Goal: Information Seeking & Learning: Understand process/instructions

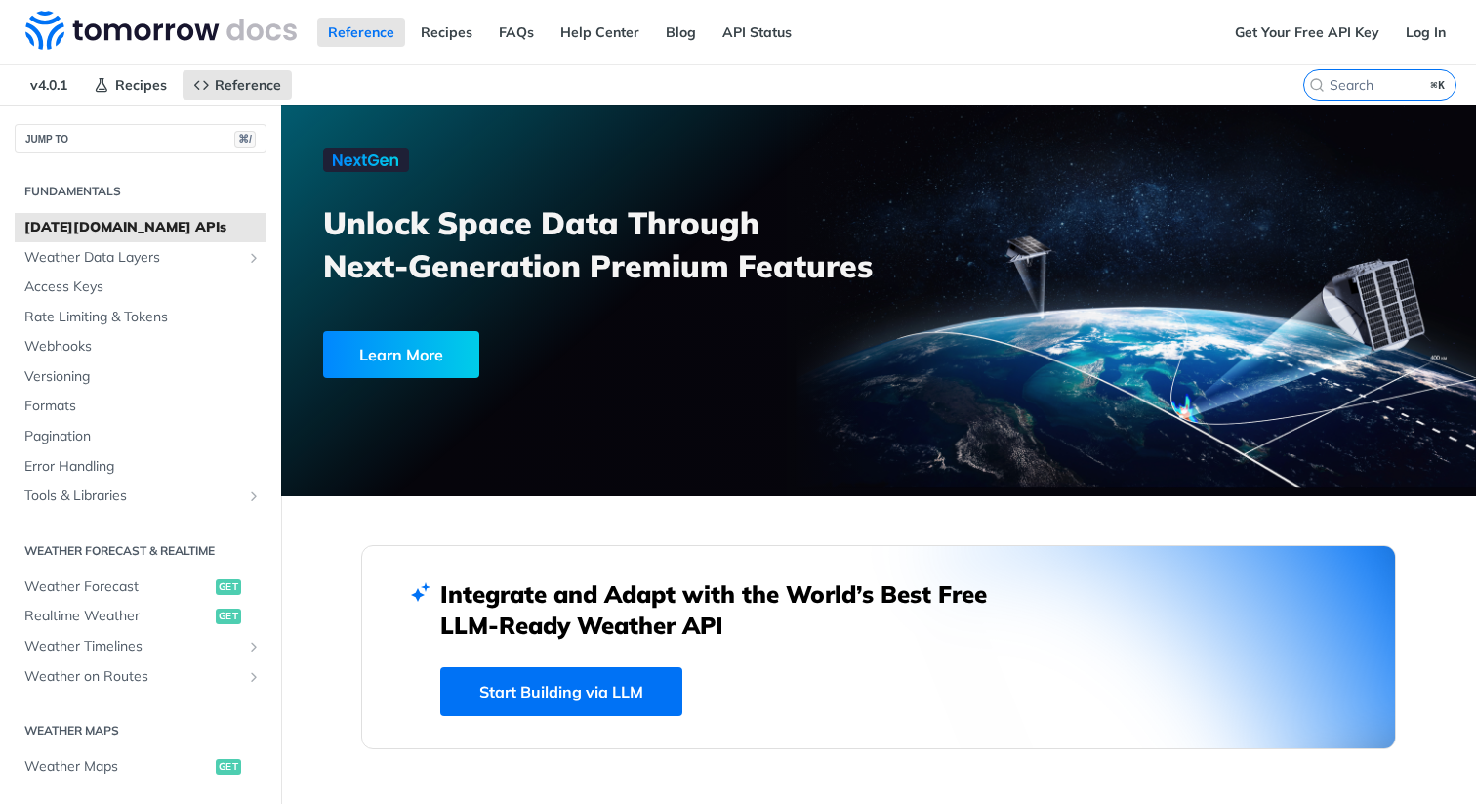
scroll to position [117, 0]
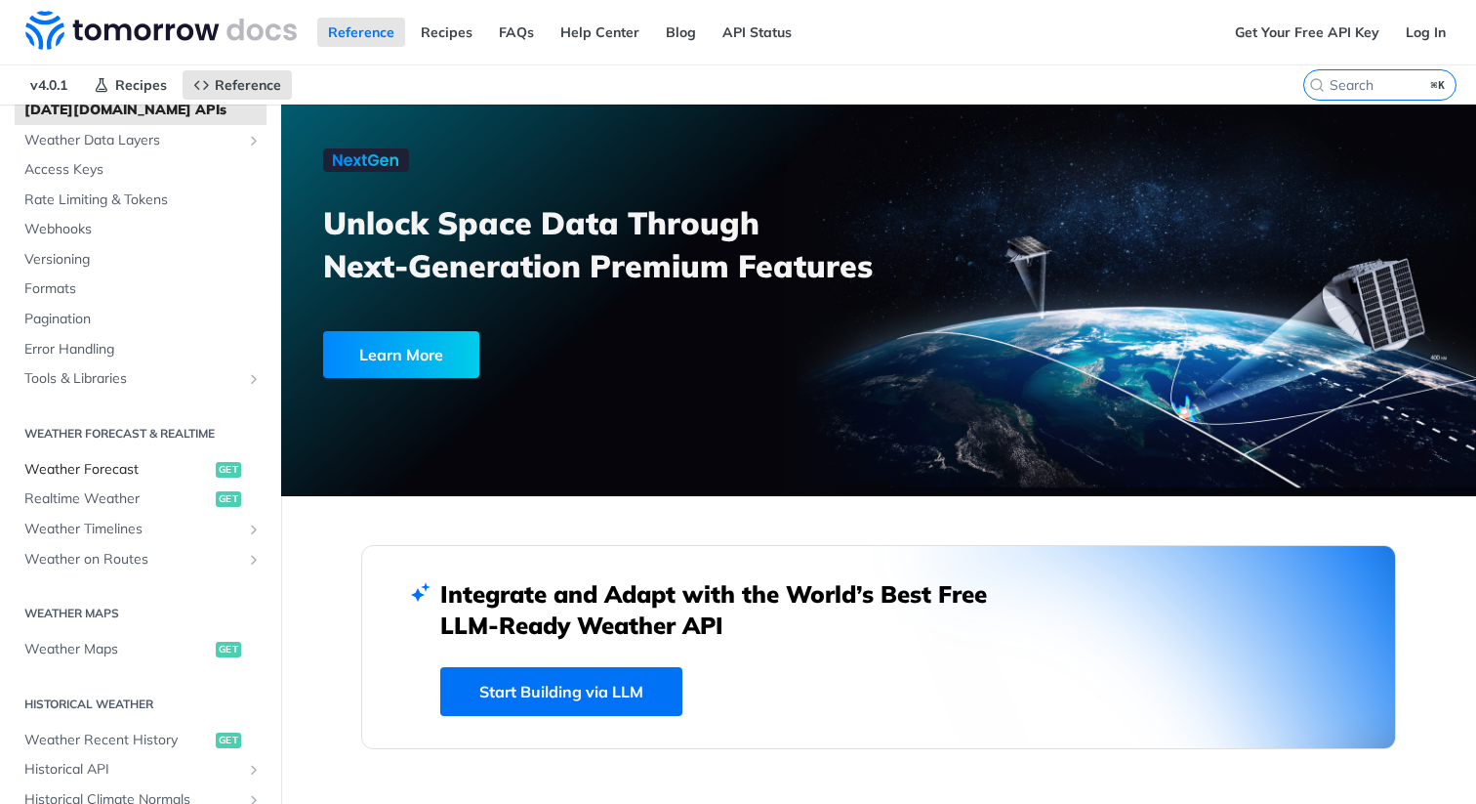
click at [118, 472] on span "Weather Forecast" at bounding box center [117, 470] width 187 height 20
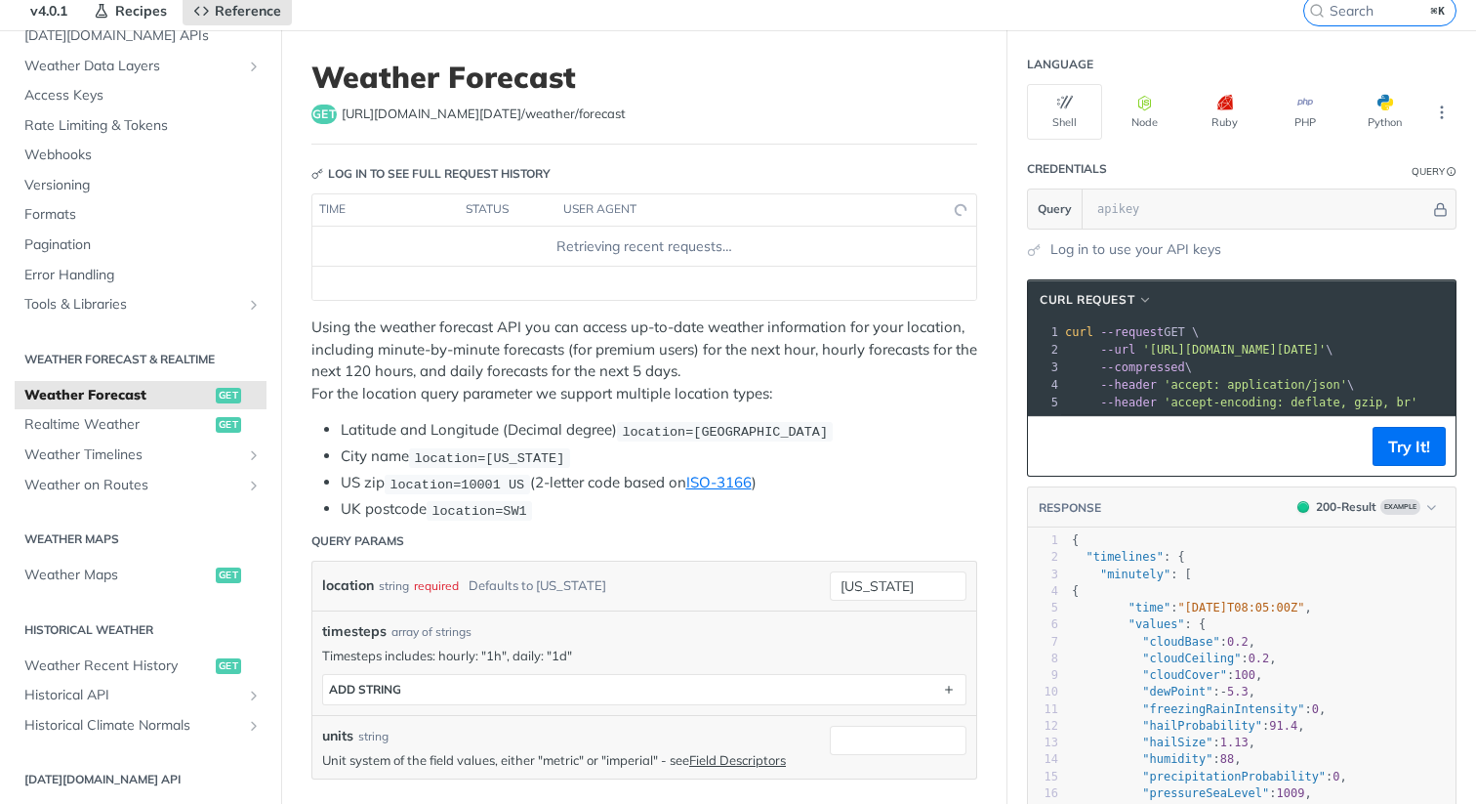
scroll to position [234, 0]
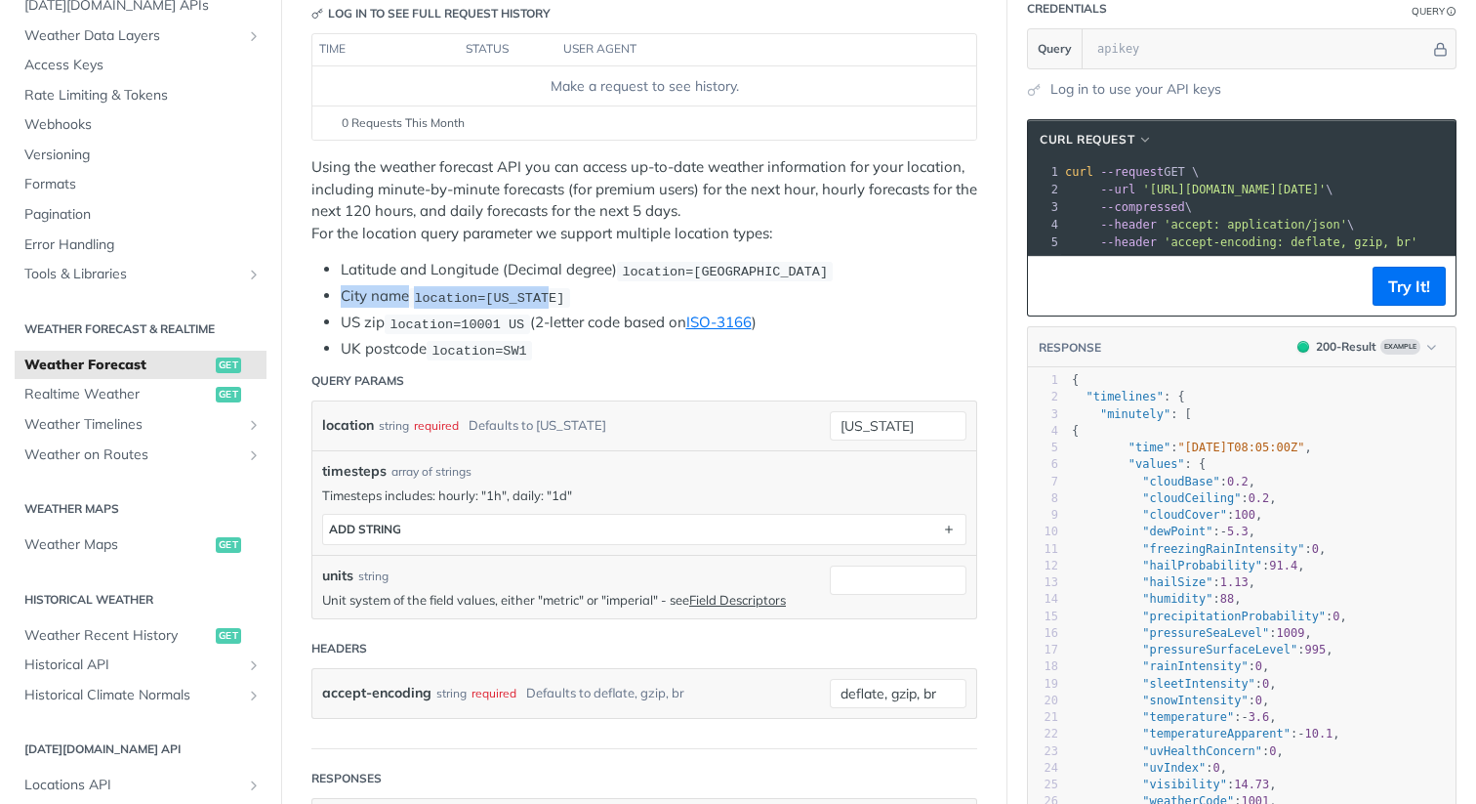
drag, startPoint x: 342, startPoint y: 296, endPoint x: 769, endPoint y: 298, distance: 427.7
click at [769, 298] on li "City name location=[US_STATE]" at bounding box center [659, 296] width 637 height 22
click at [535, 301] on span "location=[US_STATE]" at bounding box center [489, 297] width 150 height 15
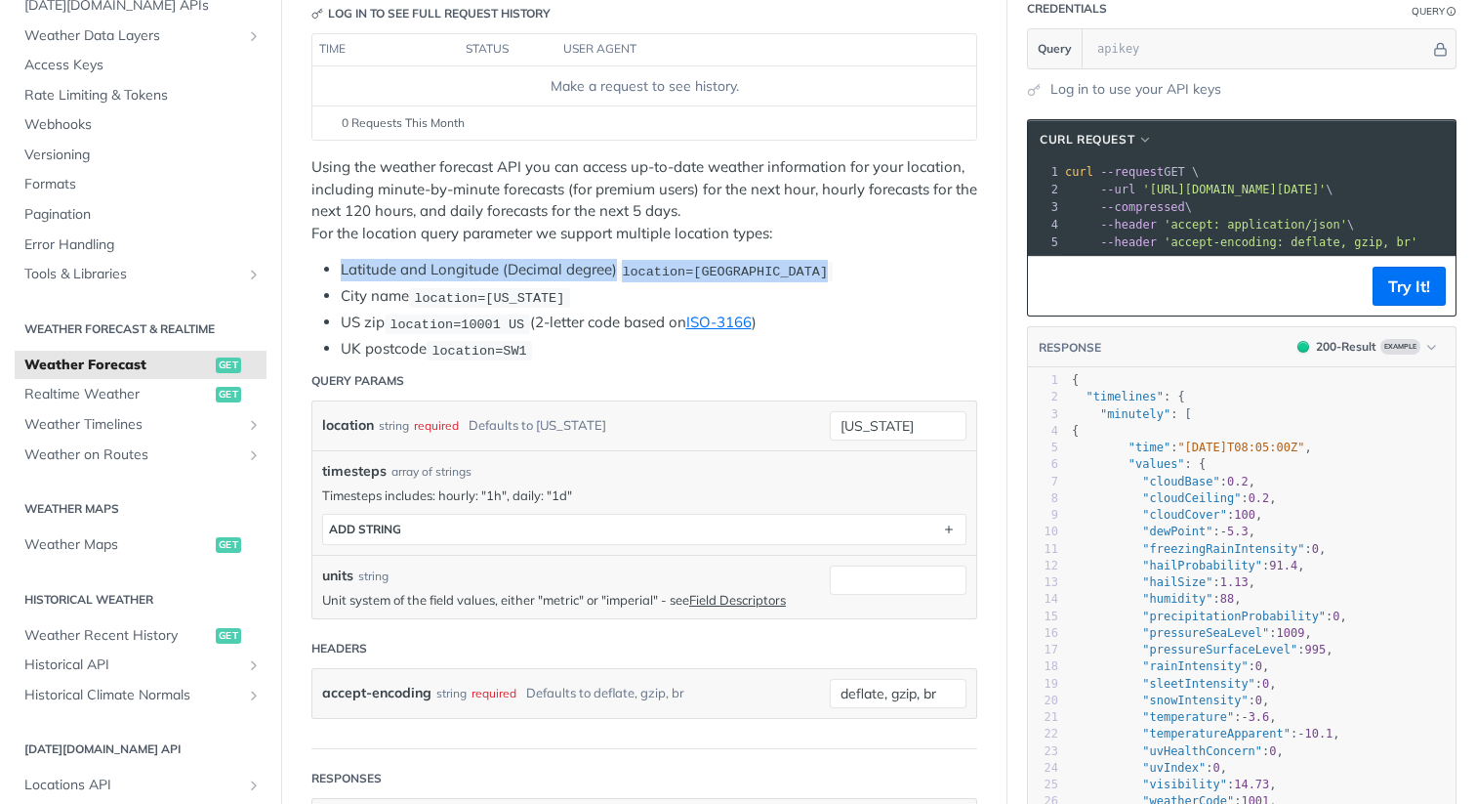
drag, startPoint x: 342, startPoint y: 270, endPoint x: 923, endPoint y: 276, distance: 581.1
click at [923, 276] on li "Latitude and Longitude (Decimal degree) location=[GEOGRAPHIC_DATA]" at bounding box center [659, 270] width 637 height 22
click at [866, 251] on div "Using the weather forecast API you can access up-to-date weather information fo…" at bounding box center [645, 258] width 666 height 204
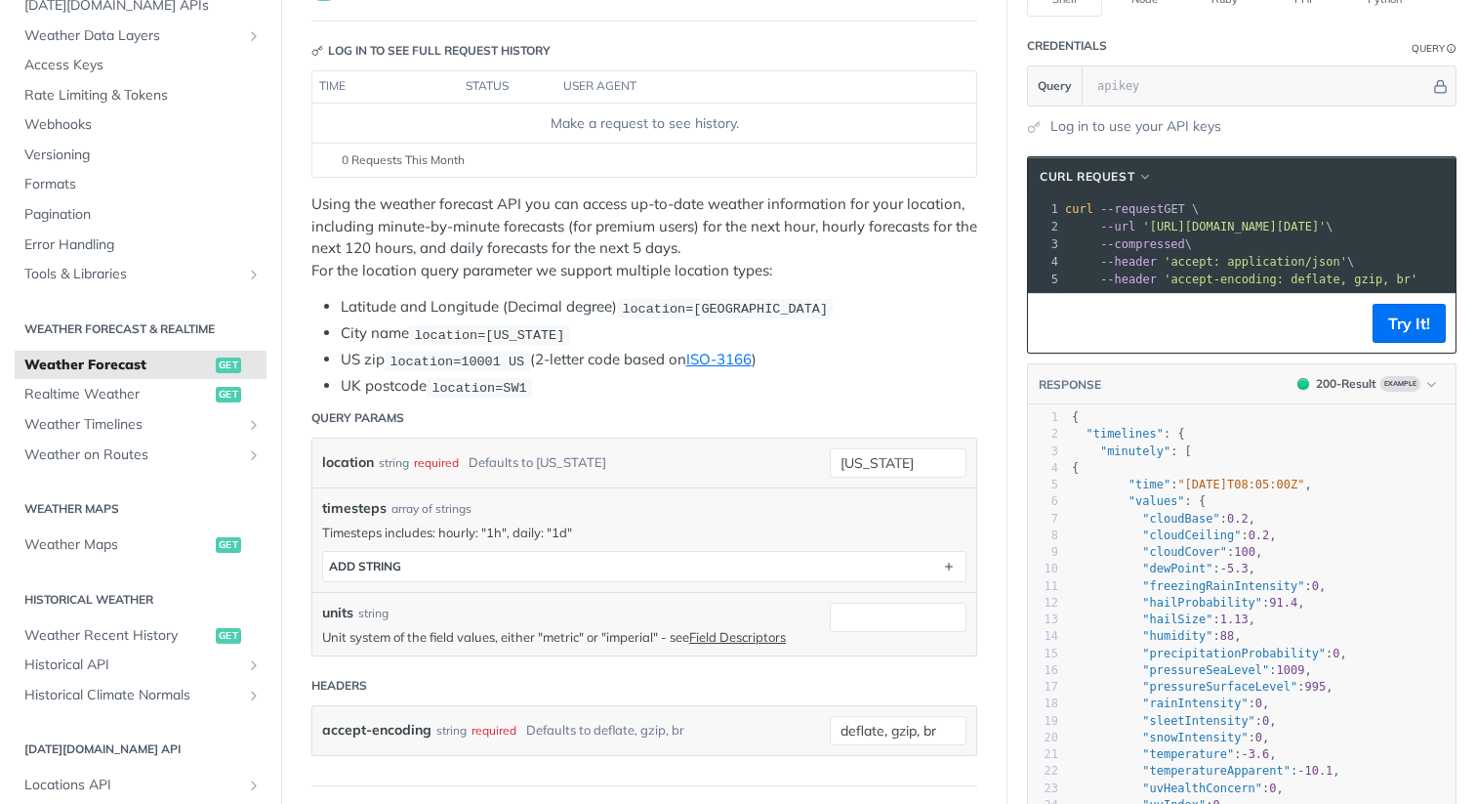
scroll to position [117, 0]
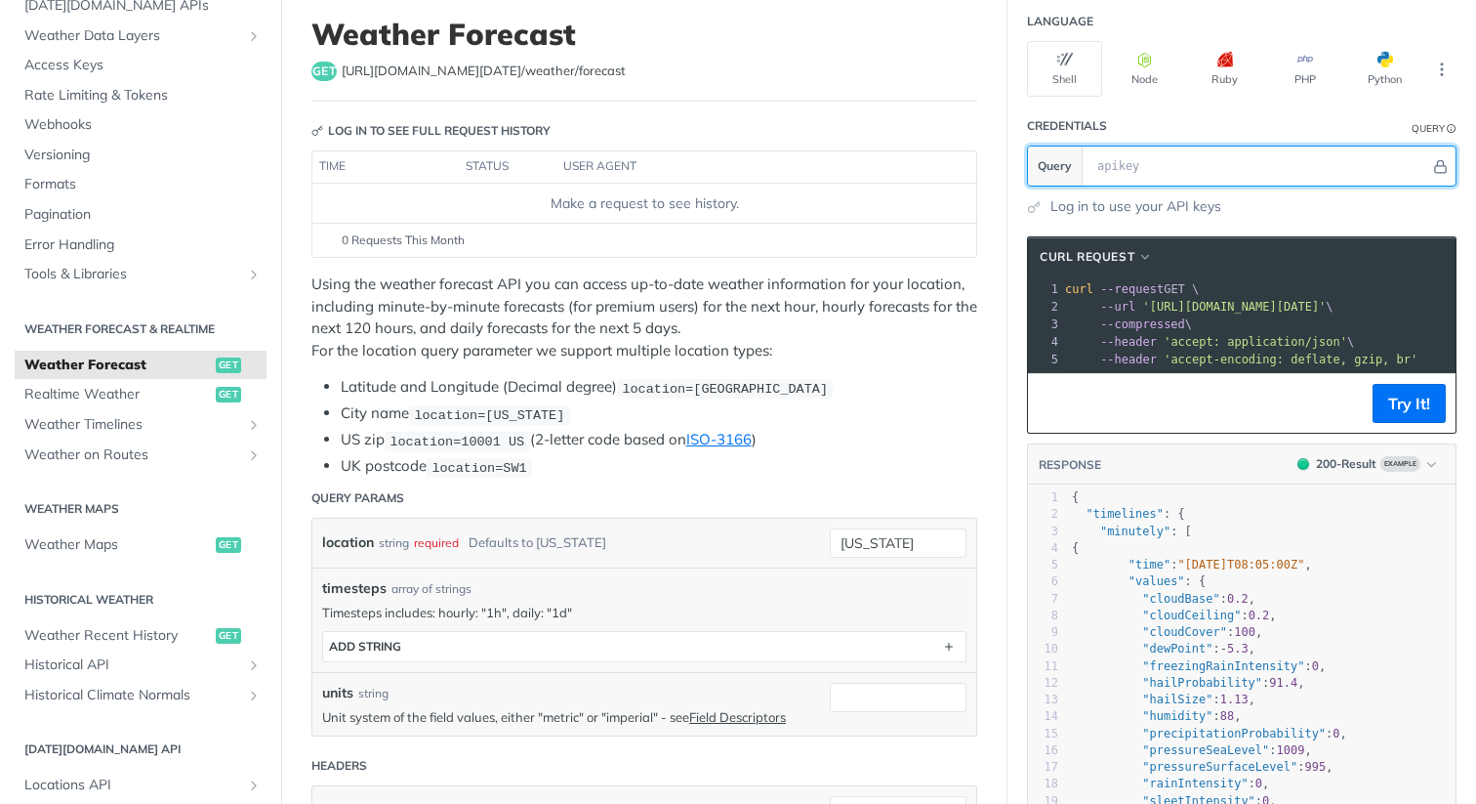
click at [1239, 167] on input "text" at bounding box center [1259, 165] width 343 height 39
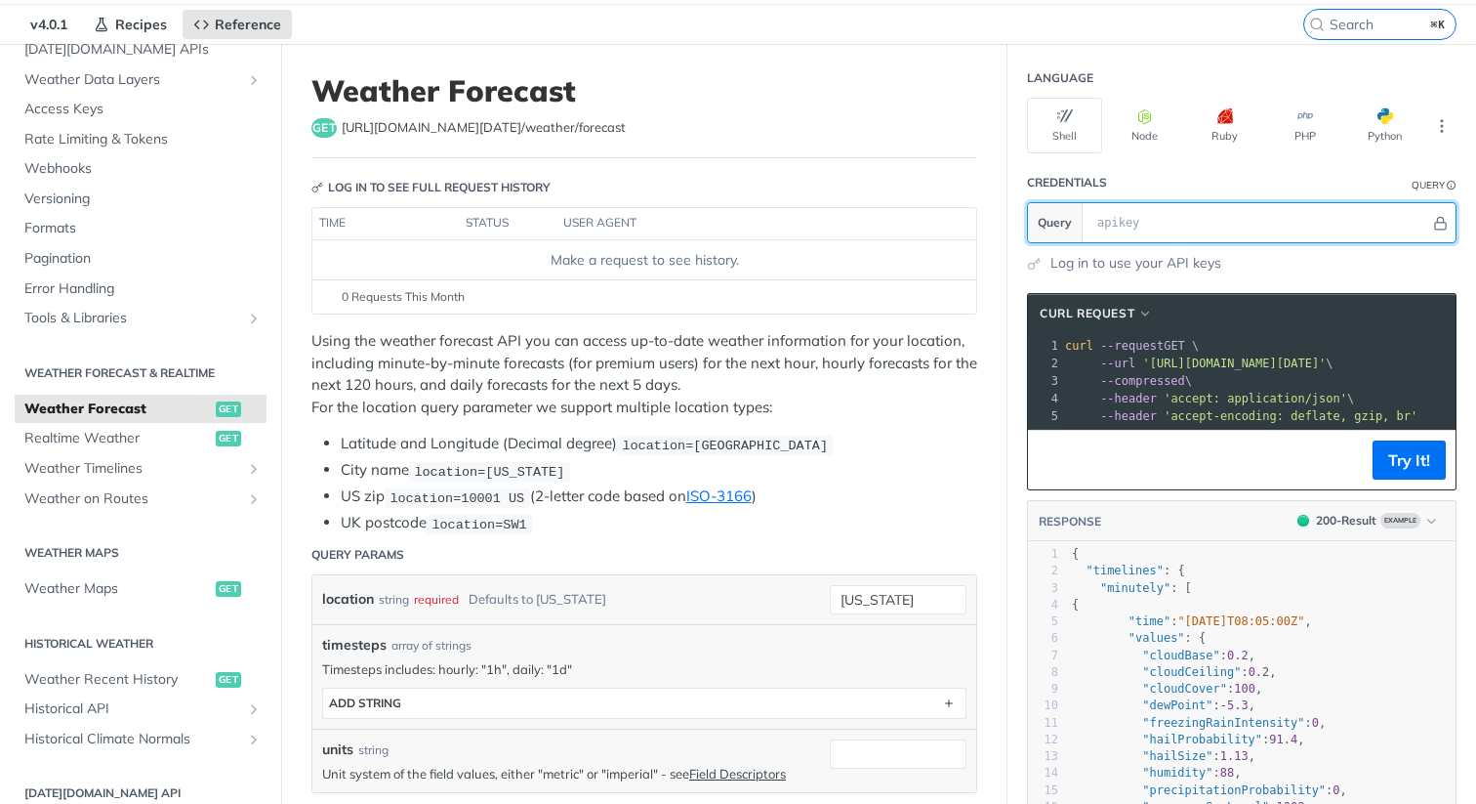
scroll to position [0, 0]
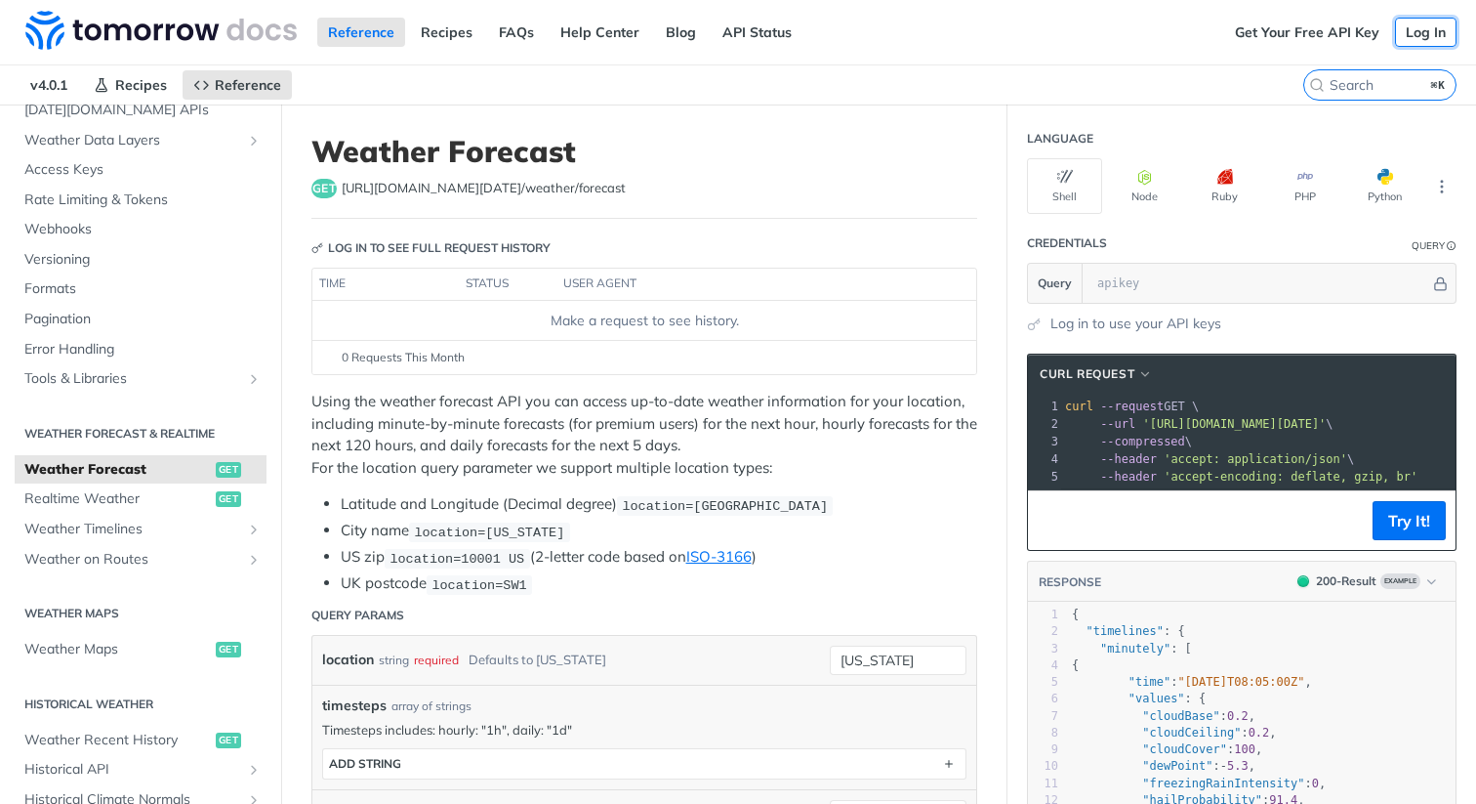
click at [1410, 26] on link "Log In" at bounding box center [1426, 32] width 62 height 29
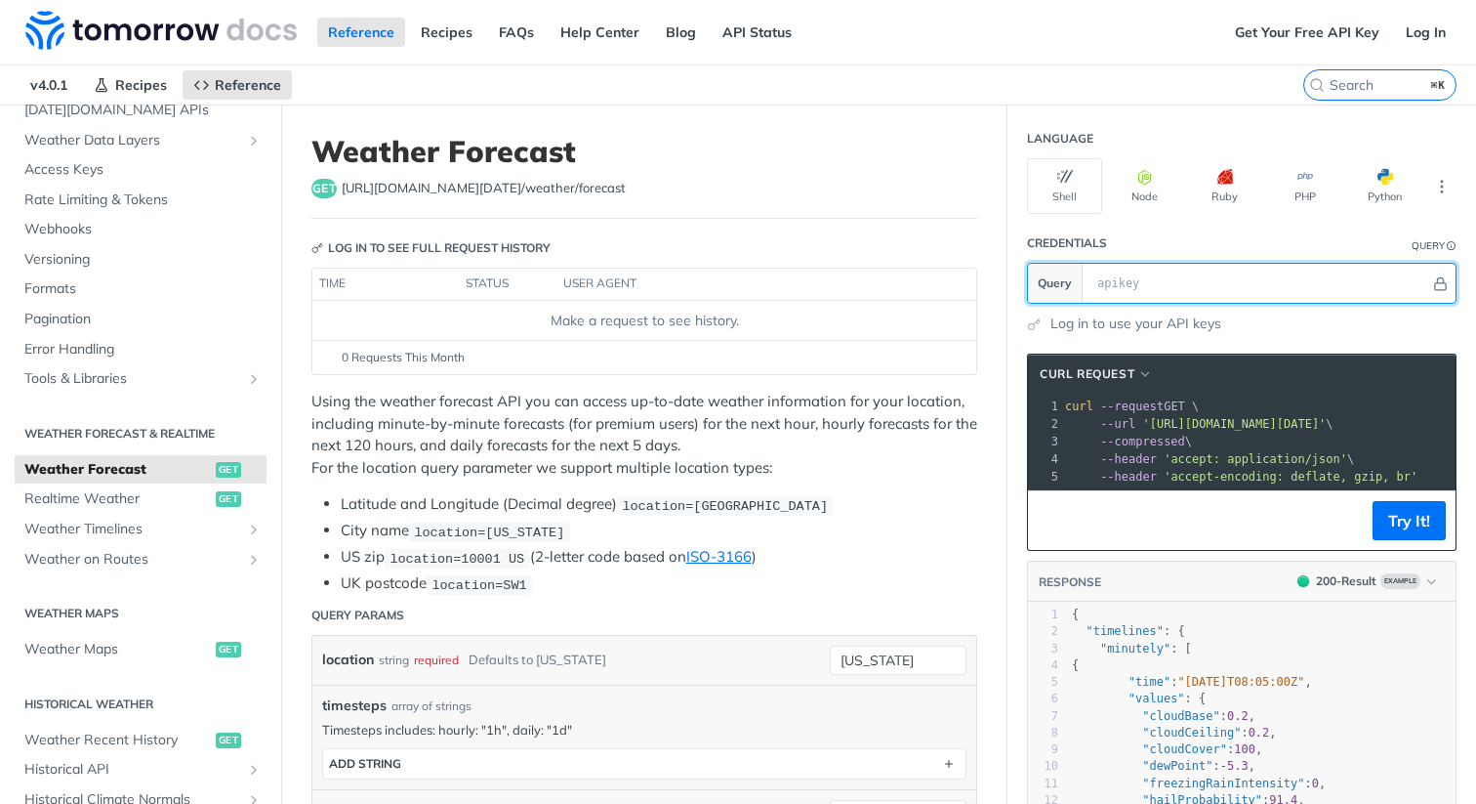
click at [1167, 276] on input "text" at bounding box center [1259, 283] width 343 height 39
paste input "qJUUclvz7FeXmTw6elGmhA5DHUxvd1RU"
type input "qJUUclvz7FeXmTw6elGmhA5DHUxvd1RU"
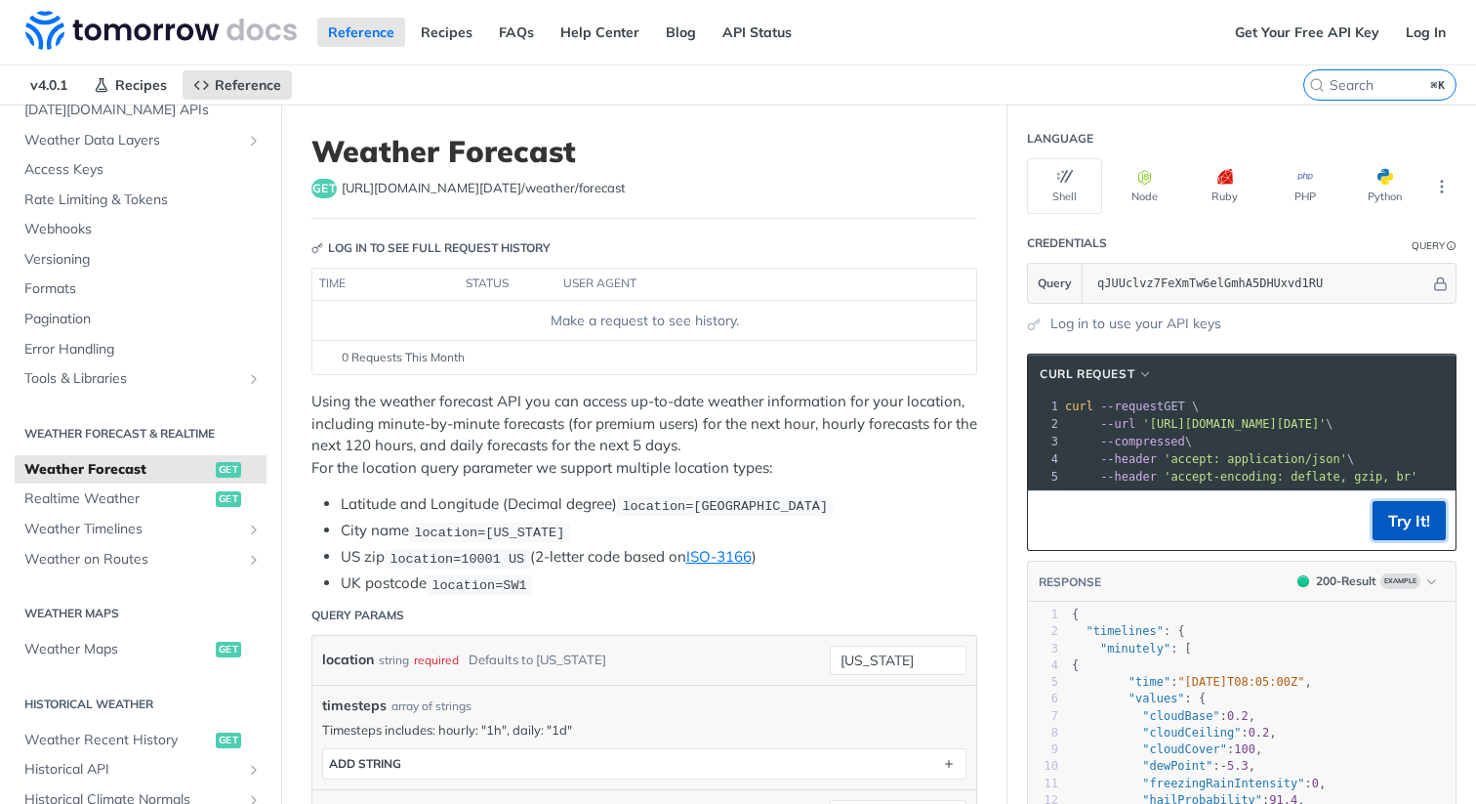
click at [1405, 540] on button "Try It!" at bounding box center [1409, 520] width 73 height 39
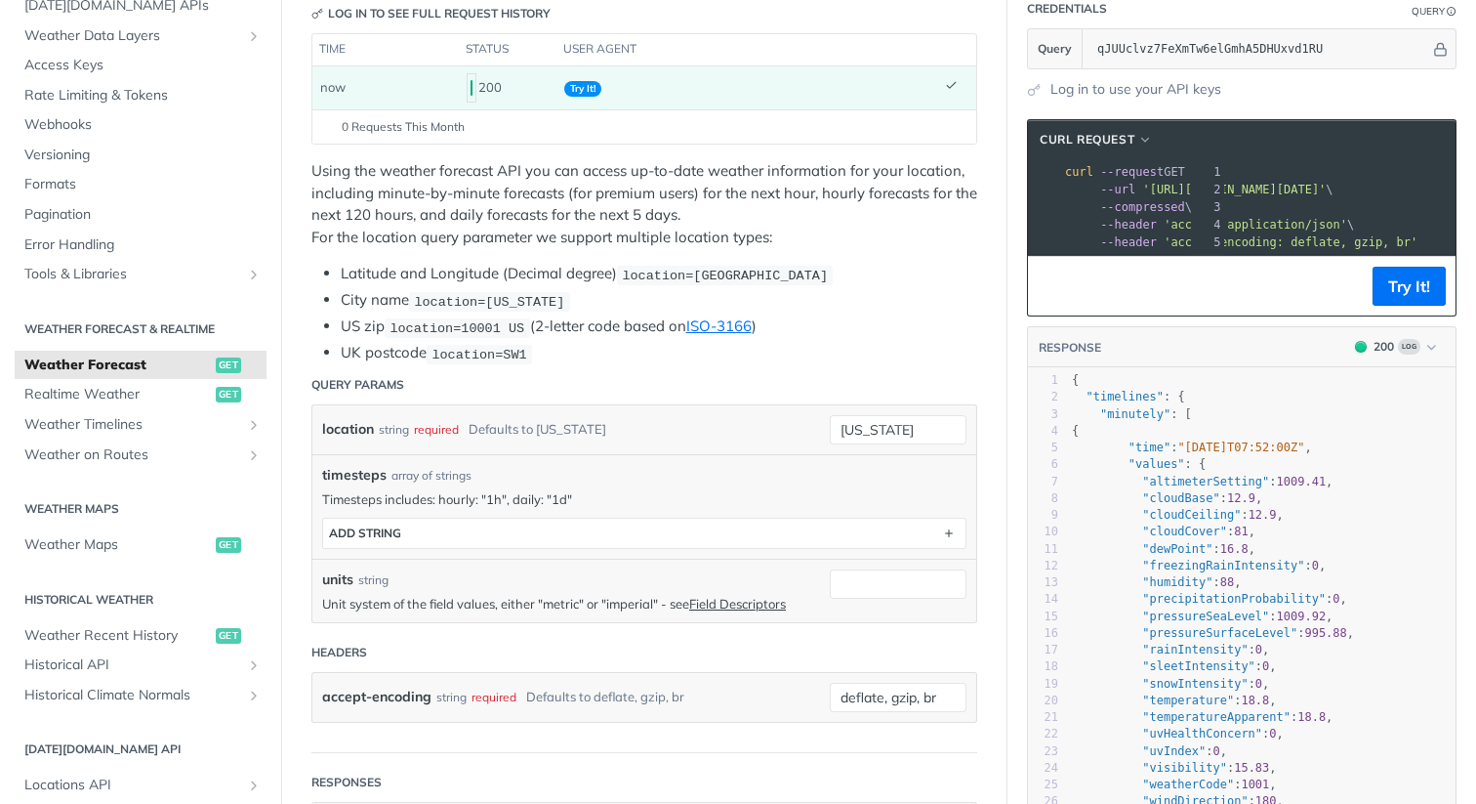
scroll to position [0, 444]
drag, startPoint x: 1138, startPoint y: 188, endPoint x: 1418, endPoint y: 186, distance: 280.3
click at [895, 186] on span "'[URL][DOMAIN_NAME][DATE]'" at bounding box center [804, 190] width 184 height 14
copy span "[URL][DOMAIN_NAME][DATE]"
